Goal: Find specific page/section: Find specific page/section

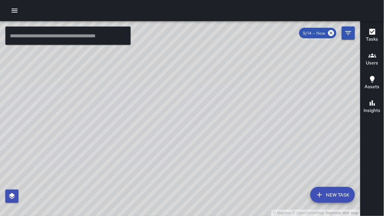
drag, startPoint x: 56, startPoint y: 87, endPoint x: 61, endPoint y: 176, distance: 89.8
click at [60, 177] on div "© Mapbox © OpenStreetMap Improve this map" at bounding box center [180, 118] width 360 height 195
drag, startPoint x: 122, startPoint y: 162, endPoint x: 131, endPoint y: 163, distance: 8.6
click at [131, 163] on div "© Mapbox © OpenStreetMap Improve this map" at bounding box center [180, 118] width 360 height 195
click at [119, 173] on div "© Mapbox © OpenStreetMap Improve this map" at bounding box center [180, 118] width 360 height 195
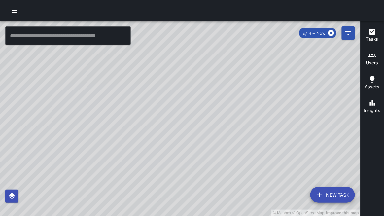
drag, startPoint x: 114, startPoint y: 171, endPoint x: 132, endPoint y: 39, distance: 133.4
click at [133, 36] on div "© Mapbox © OpenStreetMap Improve this map" at bounding box center [180, 118] width 360 height 195
drag, startPoint x: 150, startPoint y: 88, endPoint x: 131, endPoint y: 138, distance: 54.0
click at [131, 140] on div "© Mapbox © OpenStreetMap Improve this map" at bounding box center [180, 118] width 360 height 195
drag, startPoint x: 210, startPoint y: 124, endPoint x: 180, endPoint y: 215, distance: 96.0
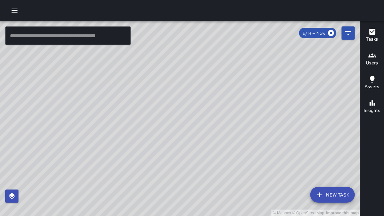
click at [180, 215] on div "© Mapbox © OpenStreetMap Improve this map" at bounding box center [180, 118] width 360 height 195
drag, startPoint x: 315, startPoint y: 68, endPoint x: 243, endPoint y: 78, distance: 72.6
click at [243, 78] on div "© Mapbox © OpenStreetMap Improve this map" at bounding box center [180, 118] width 360 height 195
drag, startPoint x: 265, startPoint y: 77, endPoint x: 276, endPoint y: 163, distance: 86.0
click at [276, 163] on div "© Mapbox © OpenStreetMap Improve this map" at bounding box center [180, 118] width 360 height 195
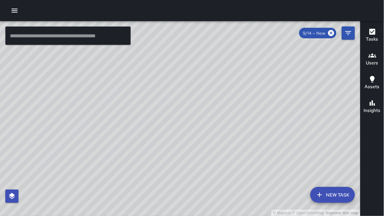
drag, startPoint x: 354, startPoint y: 143, endPoint x: 259, endPoint y: 139, distance: 95.4
click at [259, 139] on div "© Mapbox © OpenStreetMap Improve this map" at bounding box center [180, 118] width 360 height 195
drag, startPoint x: 177, startPoint y: 125, endPoint x: 288, endPoint y: 132, distance: 110.7
click at [293, 129] on div "© Mapbox © OpenStreetMap Improve this map" at bounding box center [180, 118] width 360 height 195
drag, startPoint x: 91, startPoint y: 144, endPoint x: 157, endPoint y: 113, distance: 72.6
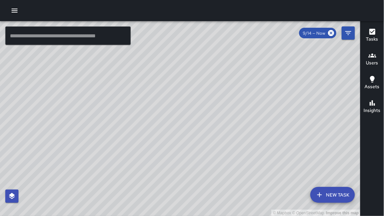
click at [157, 113] on div "© Mapbox © OpenStreetMap Improve this map" at bounding box center [180, 118] width 360 height 195
drag, startPoint x: 149, startPoint y: 114, endPoint x: 166, endPoint y: 117, distance: 17.1
click at [166, 116] on div "© Mapbox © OpenStreetMap Improve this map" at bounding box center [180, 118] width 360 height 195
drag, startPoint x: 162, startPoint y: 84, endPoint x: 180, endPoint y: 185, distance: 102.9
click at [179, 184] on div "© Mapbox © OpenStreetMap Improve this map" at bounding box center [180, 118] width 360 height 195
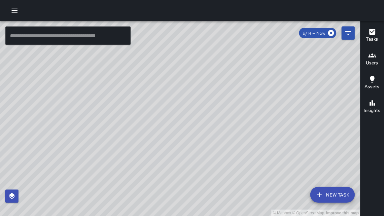
drag, startPoint x: 187, startPoint y: 129, endPoint x: 220, endPoint y: 216, distance: 92.2
click at [219, 215] on div "© Mapbox © OpenStreetMap Improve this map" at bounding box center [180, 118] width 360 height 195
drag, startPoint x: 173, startPoint y: 127, endPoint x: 192, endPoint y: 174, distance: 51.2
click at [192, 174] on div "© Mapbox © OpenStreetMap Improve this map" at bounding box center [180, 118] width 360 height 195
drag, startPoint x: 118, startPoint y: 122, endPoint x: 144, endPoint y: 144, distance: 33.7
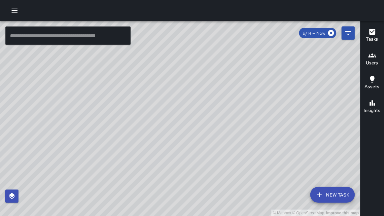
click at [142, 145] on div "© Mapbox © OpenStreetMap Improve this map" at bounding box center [180, 118] width 360 height 195
drag, startPoint x: 205, startPoint y: 119, endPoint x: 123, endPoint y: 212, distance: 123.3
click at [120, 214] on div "© Mapbox © OpenStreetMap Improve this map" at bounding box center [180, 118] width 360 height 195
drag, startPoint x: 235, startPoint y: 126, endPoint x: 202, endPoint y: 201, distance: 82.6
click at [199, 207] on div "© Mapbox © OpenStreetMap Improve this map" at bounding box center [180, 118] width 360 height 195
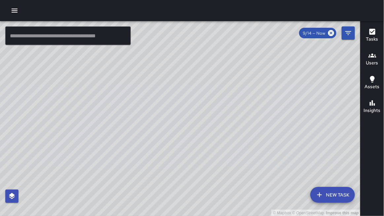
drag, startPoint x: 216, startPoint y: 122, endPoint x: 226, endPoint y: 104, distance: 21.1
click at [226, 104] on div "© Mapbox © OpenStreetMap Improve this map" at bounding box center [180, 118] width 360 height 195
drag, startPoint x: 222, startPoint y: 189, endPoint x: 216, endPoint y: 151, distance: 38.1
click at [222, 154] on div "© Mapbox © OpenStreetMap Improve this map" at bounding box center [180, 118] width 360 height 195
drag, startPoint x: 268, startPoint y: 95, endPoint x: 243, endPoint y: 138, distance: 49.7
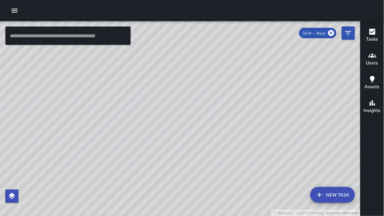
click at [243, 138] on div "© Mapbox © OpenStreetMap Improve this map" at bounding box center [180, 118] width 360 height 195
drag, startPoint x: 205, startPoint y: 119, endPoint x: 224, endPoint y: 77, distance: 45.7
click at [218, 72] on div "© Mapbox © OpenStreetMap Improve this map" at bounding box center [180, 118] width 360 height 195
drag, startPoint x: 205, startPoint y: 138, endPoint x: 206, endPoint y: 98, distance: 39.9
click at [206, 98] on div "© Mapbox © OpenStreetMap Improve this map" at bounding box center [180, 118] width 360 height 195
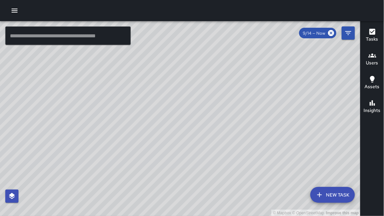
drag, startPoint x: 223, startPoint y: 155, endPoint x: 223, endPoint y: 138, distance: 16.8
click at [223, 138] on div "© Mapbox © OpenStreetMap Improve this map" at bounding box center [180, 118] width 360 height 195
drag, startPoint x: 162, startPoint y: 108, endPoint x: 158, endPoint y: 166, distance: 57.9
click at [157, 169] on div "© Mapbox © OpenStreetMap Improve this map" at bounding box center [180, 118] width 360 height 195
drag, startPoint x: 161, startPoint y: 103, endPoint x: 153, endPoint y: 214, distance: 111.1
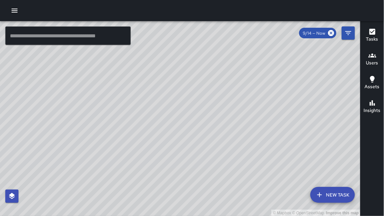
click at [153, 215] on div "© Mapbox © OpenStreetMap Improve this map" at bounding box center [180, 118] width 360 height 195
drag, startPoint x: 137, startPoint y: 175, endPoint x: 91, endPoint y: 174, distance: 45.9
click at [87, 175] on div "© Mapbox © OpenStreetMap Improve this map" at bounding box center [180, 118] width 360 height 195
drag, startPoint x: 181, startPoint y: 134, endPoint x: 266, endPoint y: 70, distance: 106.4
click at [266, 70] on div "© Mapbox © OpenStreetMap Improve this map" at bounding box center [180, 118] width 360 height 195
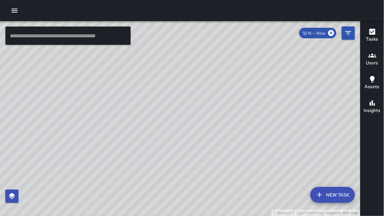
drag, startPoint x: 201, startPoint y: 137, endPoint x: 188, endPoint y: 83, distance: 55.3
click at [188, 83] on div "© Mapbox © OpenStreetMap Improve this map" at bounding box center [180, 118] width 360 height 195
drag, startPoint x: 188, startPoint y: 188, endPoint x: 187, endPoint y: 138, distance: 49.1
click at [190, 133] on div "© Mapbox © OpenStreetMap Improve this map" at bounding box center [180, 118] width 360 height 195
drag, startPoint x: 196, startPoint y: 108, endPoint x: 223, endPoint y: 162, distance: 60.6
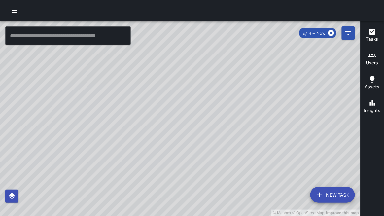
click at [223, 162] on div "© Mapbox © OpenStreetMap Improve this map" at bounding box center [180, 118] width 360 height 195
drag, startPoint x: 238, startPoint y: 82, endPoint x: 239, endPoint y: 107, distance: 24.8
click at [239, 107] on div "© Mapbox © OpenStreetMap Improve this map" at bounding box center [180, 118] width 360 height 195
drag, startPoint x: 229, startPoint y: 91, endPoint x: 205, endPoint y: 175, distance: 87.9
click at [204, 178] on div "© Mapbox © OpenStreetMap Improve this map" at bounding box center [180, 118] width 360 height 195
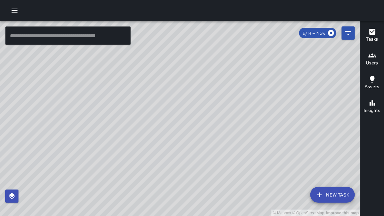
drag, startPoint x: 148, startPoint y: 173, endPoint x: 174, endPoint y: 164, distance: 27.5
click at [175, 163] on div "© Mapbox © OpenStreetMap Improve this map" at bounding box center [180, 118] width 360 height 195
drag, startPoint x: 175, startPoint y: 167, endPoint x: 334, endPoint y: 216, distance: 166.4
click at [334, 215] on div "© Mapbox © OpenStreetMap Improve this map" at bounding box center [180, 118] width 360 height 195
drag, startPoint x: 304, startPoint y: 202, endPoint x: 244, endPoint y: 186, distance: 61.7
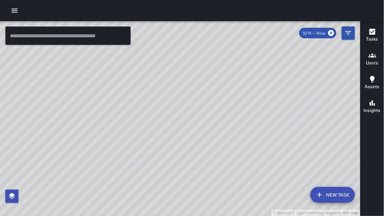
click at [245, 186] on div "© Mapbox © OpenStreetMap Improve this map" at bounding box center [180, 118] width 360 height 195
drag, startPoint x: 164, startPoint y: 158, endPoint x: 240, endPoint y: 132, distance: 80.1
click at [242, 130] on div "© Mapbox © OpenStreetMap Improve this map" at bounding box center [180, 118] width 360 height 195
drag, startPoint x: 189, startPoint y: 160, endPoint x: 198, endPoint y: 133, distance: 28.8
click at [198, 133] on div "© Mapbox © OpenStreetMap Improve this map" at bounding box center [180, 118] width 360 height 195
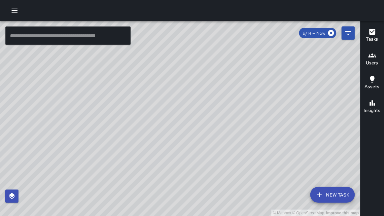
drag, startPoint x: 206, startPoint y: 132, endPoint x: 203, endPoint y: 113, distance: 19.0
click at [203, 113] on div "© Mapbox © OpenStreetMap Improve this map" at bounding box center [180, 118] width 360 height 195
drag, startPoint x: 270, startPoint y: 152, endPoint x: 164, endPoint y: 129, distance: 109.4
click at [162, 129] on div "© Mapbox © OpenStreetMap Improve this map" at bounding box center [180, 118] width 360 height 195
drag, startPoint x: 262, startPoint y: 115, endPoint x: 254, endPoint y: 141, distance: 27.5
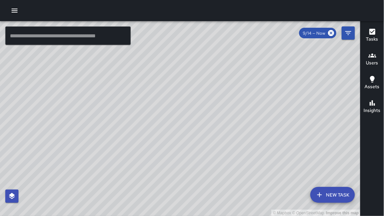
click at [254, 141] on div "© Mapbox © OpenStreetMap Improve this map" at bounding box center [180, 118] width 360 height 195
drag, startPoint x: 309, startPoint y: 125, endPoint x: 264, endPoint y: 149, distance: 50.9
click at [265, 149] on div "© Mapbox © OpenStreetMap Improve this map" at bounding box center [180, 118] width 360 height 195
drag, startPoint x: 305, startPoint y: 135, endPoint x: 173, endPoint y: 170, distance: 136.5
click at [177, 174] on div "© Mapbox © OpenStreetMap Improve this map" at bounding box center [180, 118] width 360 height 195
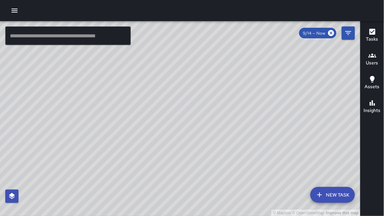
drag, startPoint x: 259, startPoint y: 105, endPoint x: 250, endPoint y: 39, distance: 66.8
click at [250, 39] on div "© Mapbox © OpenStreetMap Improve this map" at bounding box center [180, 118] width 360 height 195
drag, startPoint x: 322, startPoint y: 134, endPoint x: 261, endPoint y: 74, distance: 86.5
click at [261, 73] on div "© Mapbox © OpenStreetMap Improve this map" at bounding box center [180, 118] width 360 height 195
drag, startPoint x: 202, startPoint y: 96, endPoint x: 370, endPoint y: 124, distance: 170.2
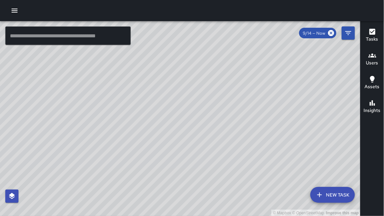
click at [372, 124] on div "© Mapbox © OpenStreetMap Improve this map ​ New Task 9/14 — Now Map Layers Task…" at bounding box center [192, 118] width 384 height 195
drag, startPoint x: 233, startPoint y: 113, endPoint x: 332, endPoint y: 152, distance: 106.1
click at [343, 164] on div "© Mapbox © OpenStreetMap Improve this map" at bounding box center [180, 118] width 360 height 195
drag, startPoint x: 271, startPoint y: 93, endPoint x: 205, endPoint y: 77, distance: 68.5
click at [205, 77] on div "© Mapbox © OpenStreetMap Improve this map" at bounding box center [180, 118] width 360 height 195
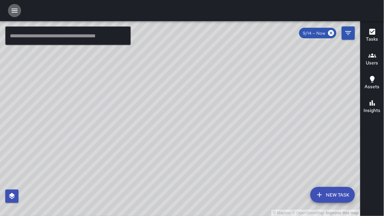
click at [14, 11] on icon "button" at bounding box center [15, 11] width 6 height 4
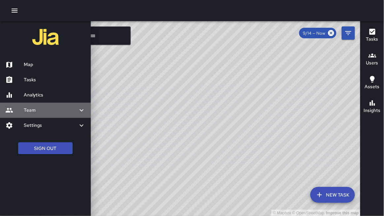
click at [27, 109] on h6 "Team" at bounding box center [51, 110] width 54 height 7
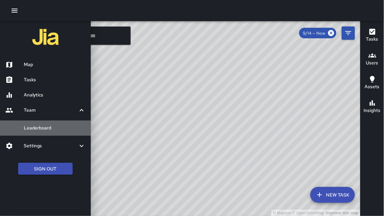
drag, startPoint x: 34, startPoint y: 128, endPoint x: 66, endPoint y: 128, distance: 31.3
click at [36, 127] on h6 "Leaderboard" at bounding box center [55, 127] width 62 height 7
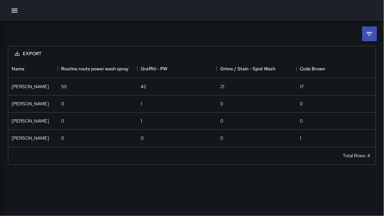
scroll to position [87, 367]
click at [364, 32] on li at bounding box center [369, 33] width 15 height 15
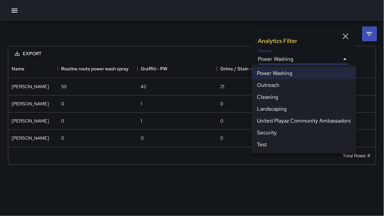
click at [283, 59] on body "**********" at bounding box center [192, 108] width 384 height 216
click at [262, 97] on li "Cleaning" at bounding box center [303, 97] width 105 height 12
type input "**********"
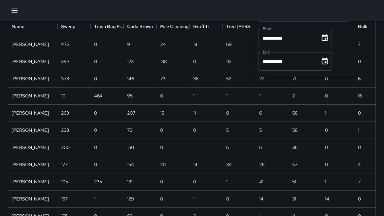
scroll to position [42, 0]
drag, startPoint x: 15, startPoint y: 11, endPoint x: 18, endPoint y: 13, distance: 3.4
click at [17, 12] on icon "button" at bounding box center [15, 11] width 8 height 8
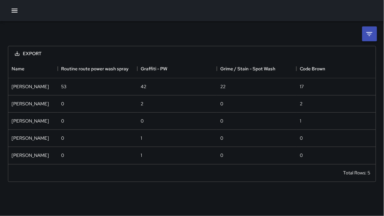
scroll to position [104, 367]
click at [371, 36] on icon at bounding box center [369, 34] width 8 height 8
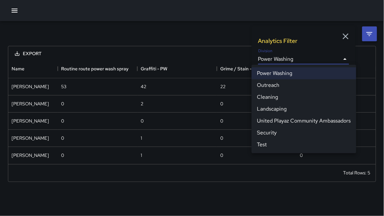
click at [275, 58] on body "**********" at bounding box center [192, 108] width 384 height 216
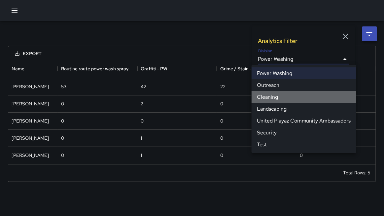
click at [273, 97] on li "Cleaning" at bounding box center [303, 97] width 105 height 12
type input "**********"
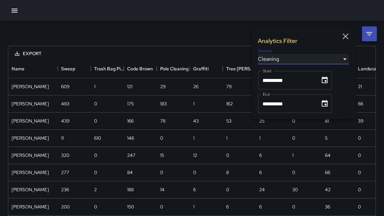
scroll to position [464, 367]
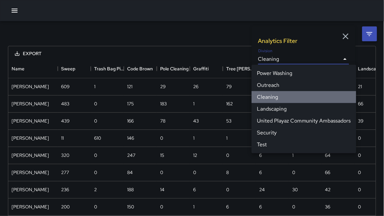
click at [272, 96] on li "Cleaning" at bounding box center [303, 97] width 105 height 12
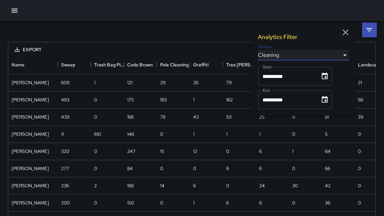
scroll to position [0, 0]
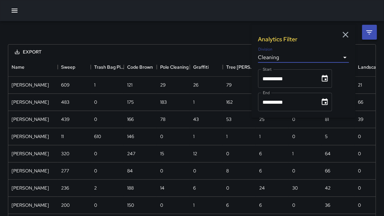
click at [14, 11] on icon "button" at bounding box center [15, 11] width 8 height 8
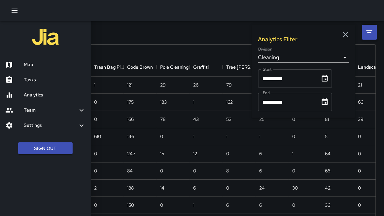
scroll to position [1, 0]
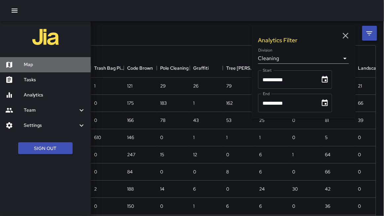
click at [29, 65] on h6 "Map" at bounding box center [55, 64] width 62 height 7
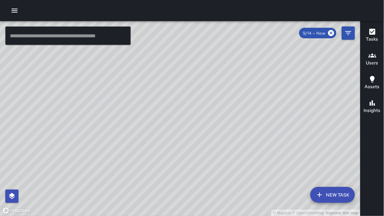
drag, startPoint x: 51, startPoint y: 75, endPoint x: 81, endPoint y: 92, distance: 34.6
click at [81, 92] on div "© Mapbox © OpenStreetMap Improve this map" at bounding box center [180, 118] width 360 height 195
